Goal: Information Seeking & Learning: Find specific page/section

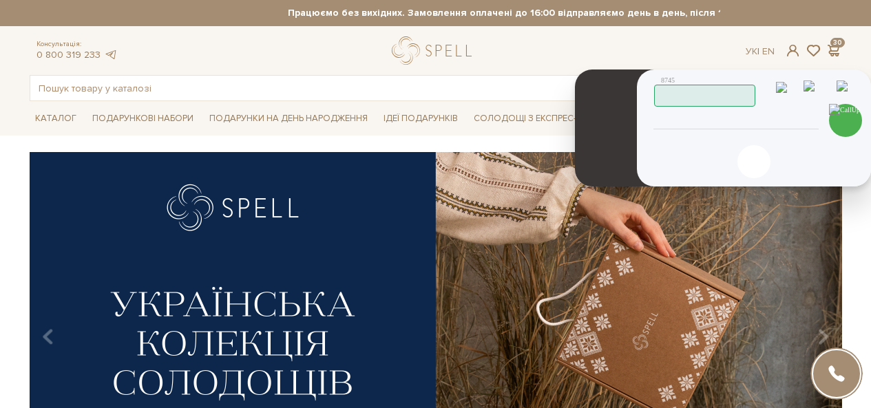
click at [752, 94] on span "Працюю" at bounding box center [752, 95] width 0 height 15
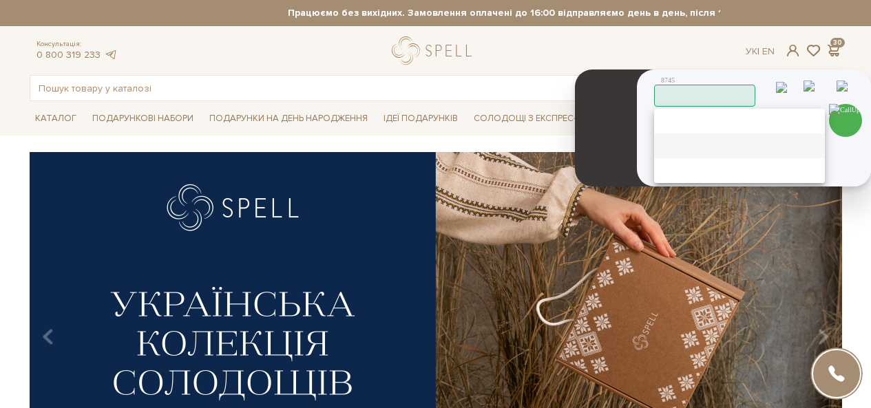
click at [814, 140] on span "Пауза" at bounding box center [814, 146] width 0 height 17
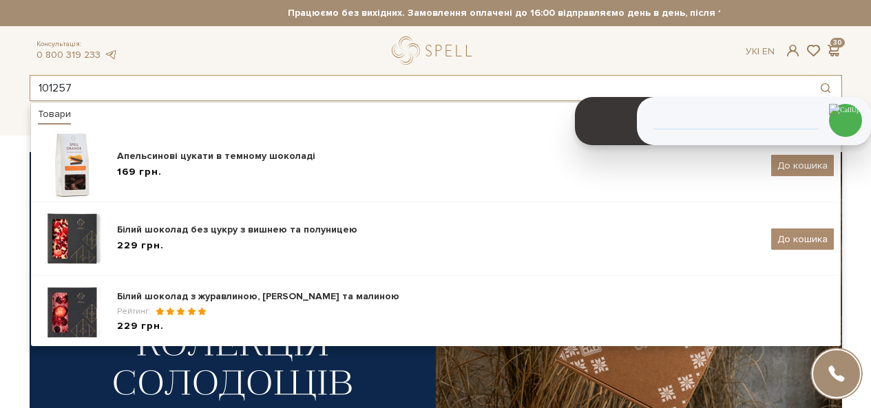
drag, startPoint x: 349, startPoint y: 82, endPoint x: 0, endPoint y: 71, distance: 349.1
click at [0, 71] on header "🎁До 10 серпня купуйте один сет цукерок на 6 шт – другий отримуйте в подарунок! …" at bounding box center [435, 50] width 871 height 101
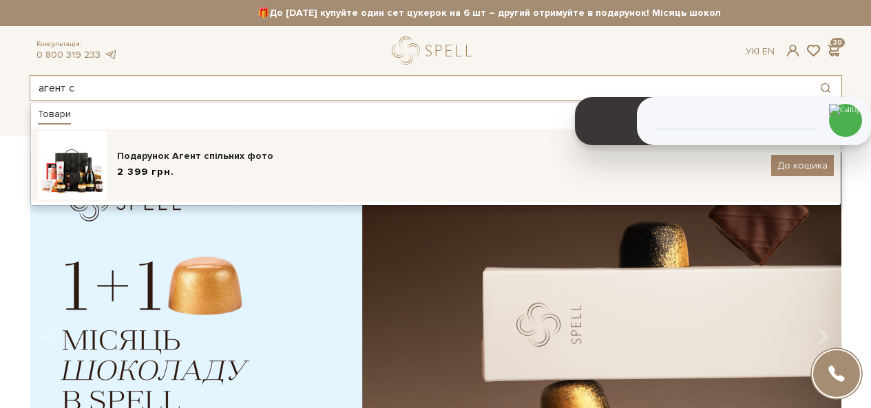
type input "агент с"
click at [224, 151] on div "Подарунок Агент спільних фото" at bounding box center [439, 156] width 644 height 14
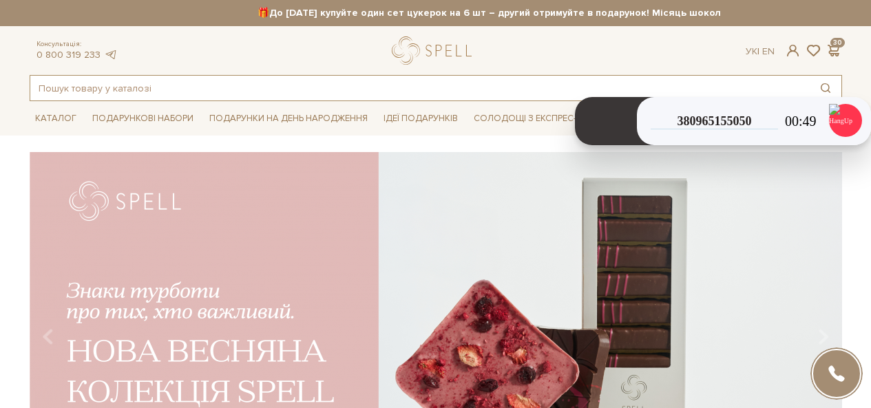
click at [142, 81] on input "text" at bounding box center [419, 88] width 779 height 25
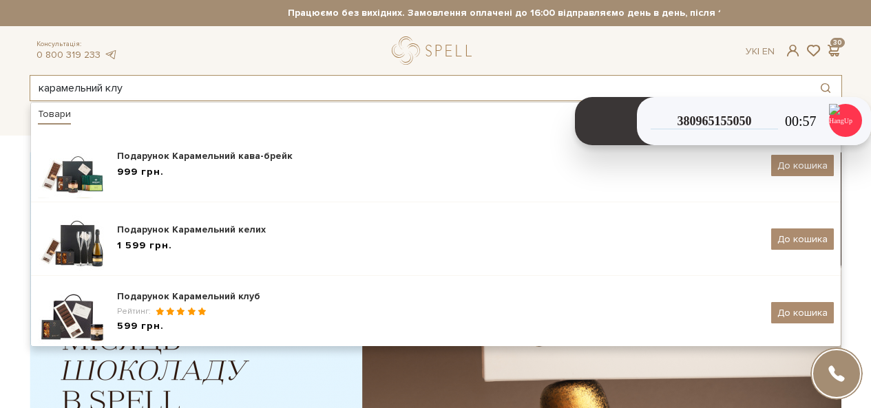
type input "карамельний клуб"
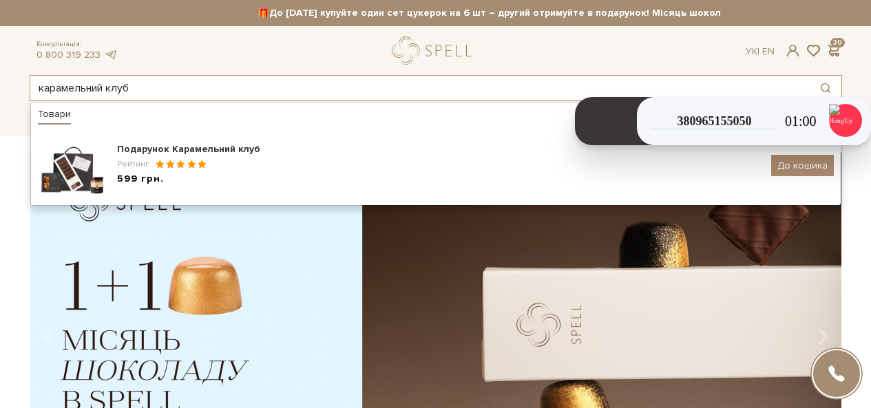
drag, startPoint x: 160, startPoint y: 90, endPoint x: 0, endPoint y: 129, distance: 165.1
click at [8, 94] on header "🎁До 10 серпня купуйте один сет цукерок на 6 шт – другий отримуйте в подарунок! …" at bounding box center [435, 50] width 871 height 101
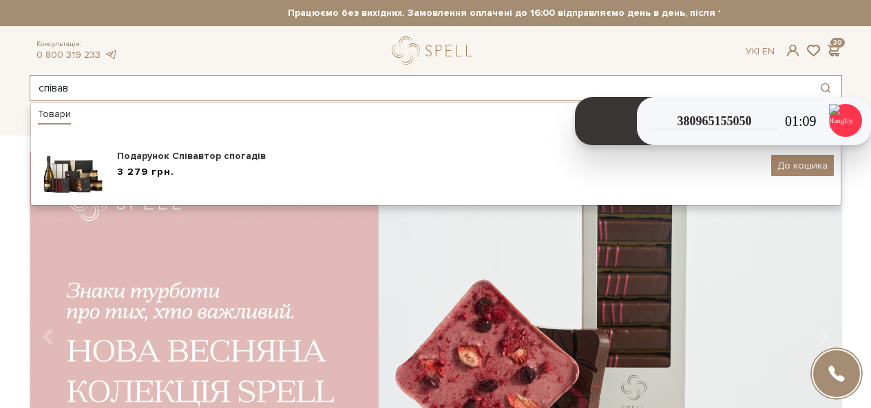
drag, startPoint x: 44, startPoint y: 88, endPoint x: 0, endPoint y: 87, distance: 44.1
click at [0, 87] on header "🎁До 10 серпня купуйте один сет цукерок на 6 шт – другий отримуйте в подарунок! …" at bounding box center [435, 50] width 871 height 101
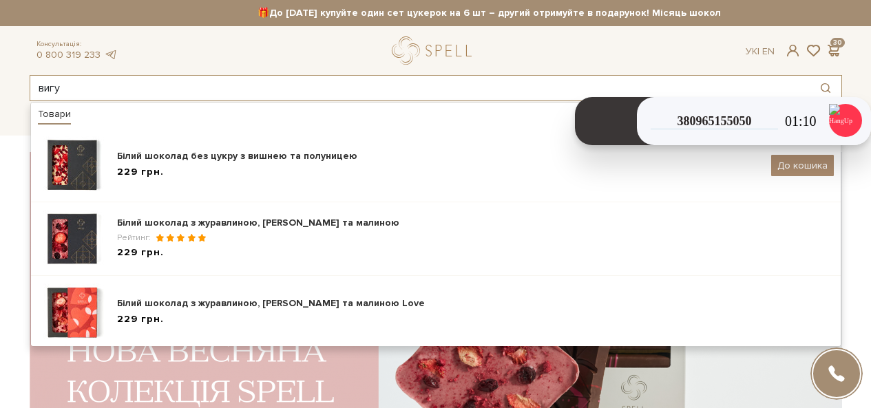
type input "вигук"
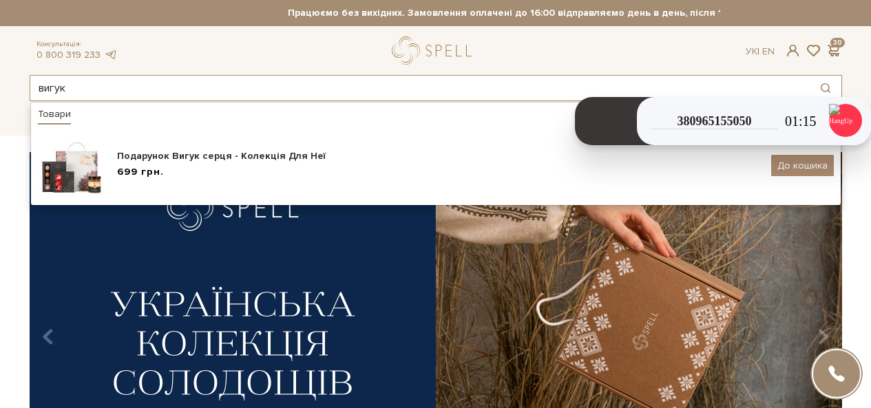
drag, startPoint x: 105, startPoint y: 93, endPoint x: 0, endPoint y: 92, distance: 105.3
click at [0, 95] on header "🎁До 10 серпня купуйте один сет цукерок на 6 шт – другий отримуйте в подарунок! …" at bounding box center [435, 50] width 871 height 101
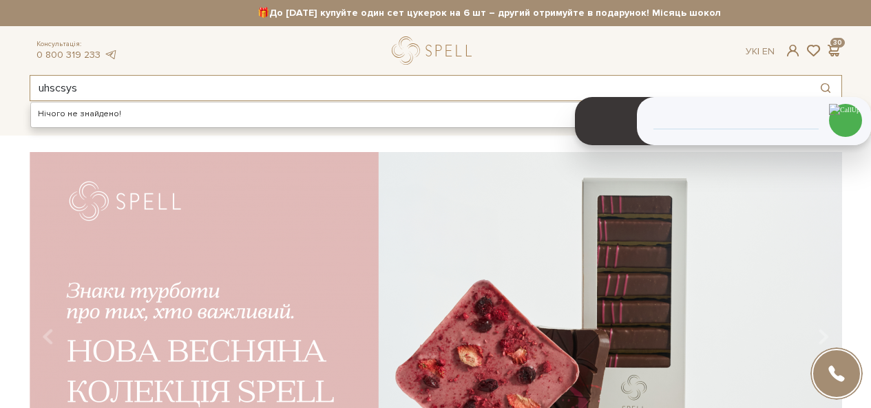
drag, startPoint x: 106, startPoint y: 81, endPoint x: 0, endPoint y: 92, distance: 106.6
click at [0, 92] on header "🎁До 10 серпня купуйте один сет цукерок на 6 шт – другий отримуйте в подарунок! …" at bounding box center [435, 50] width 871 height 101
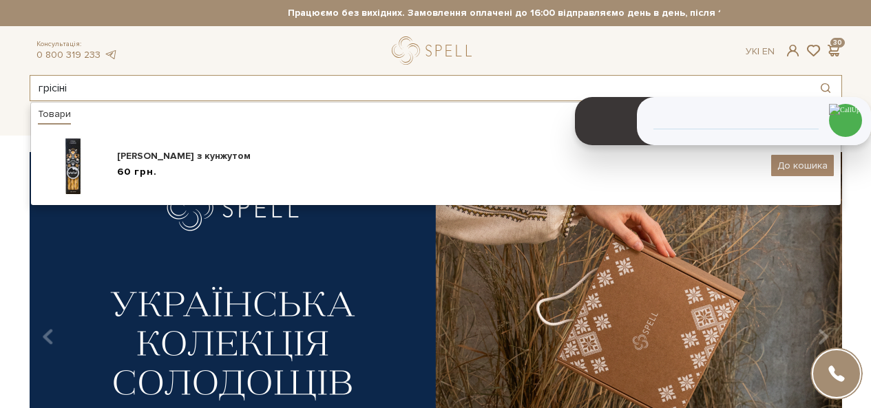
type input "грісіні"
